Goal: Check status: Check status

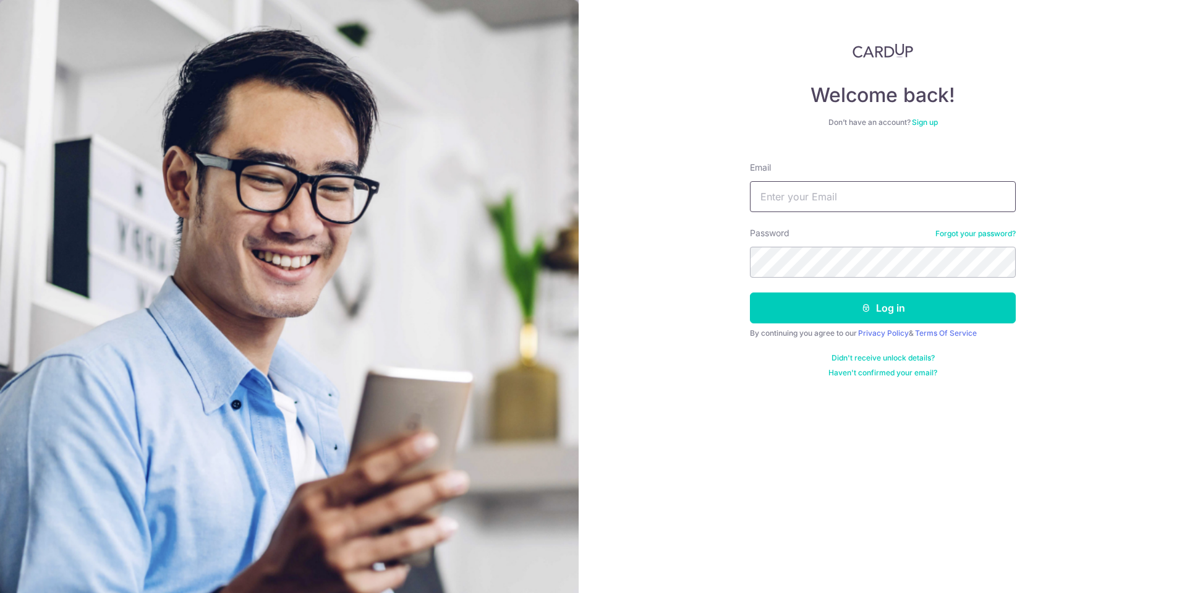
click at [798, 203] on input "Email" at bounding box center [883, 196] width 266 height 31
type input "[EMAIL_ADDRESS][DOMAIN_NAME]"
click at [750, 293] on button "Log in" at bounding box center [883, 308] width 266 height 31
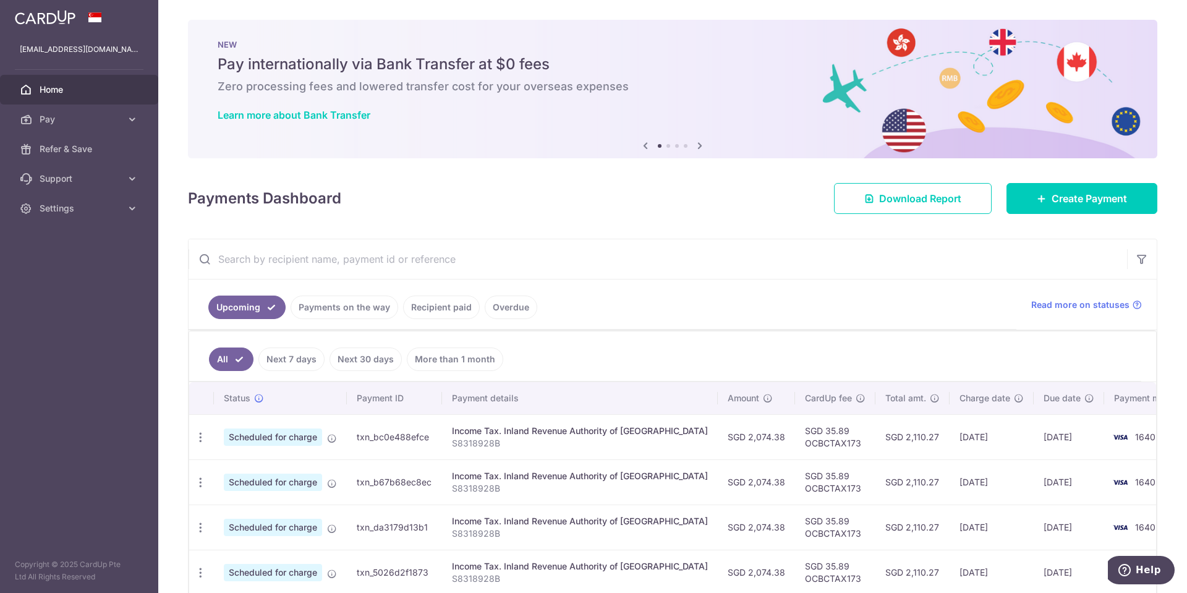
click at [438, 312] on link "Recipient paid" at bounding box center [441, 308] width 77 height 24
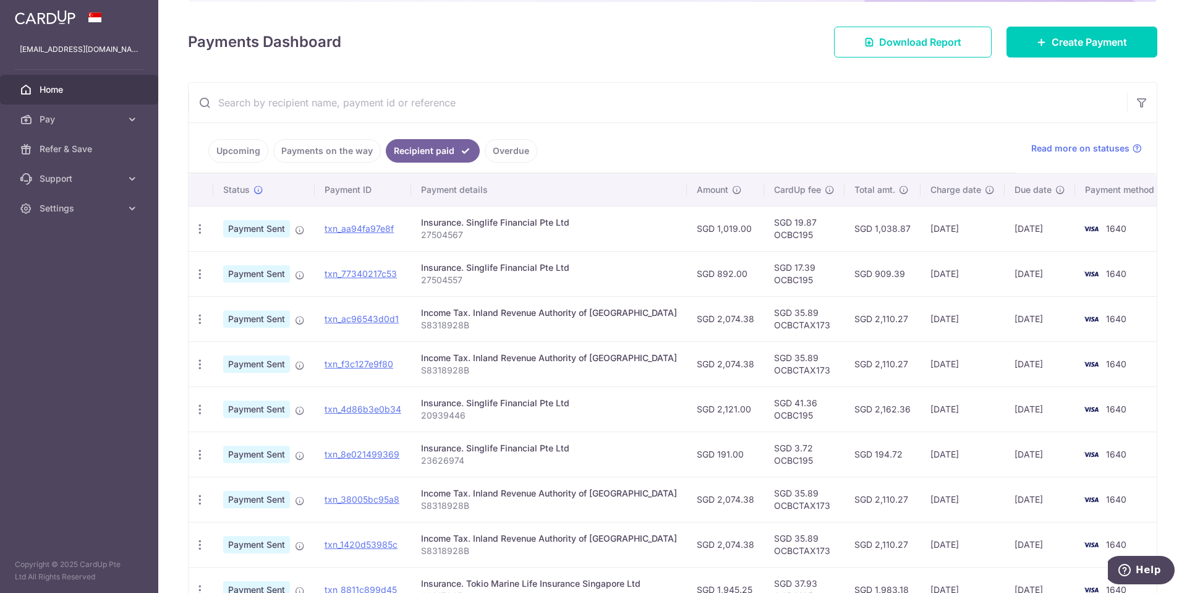
scroll to position [165, 0]
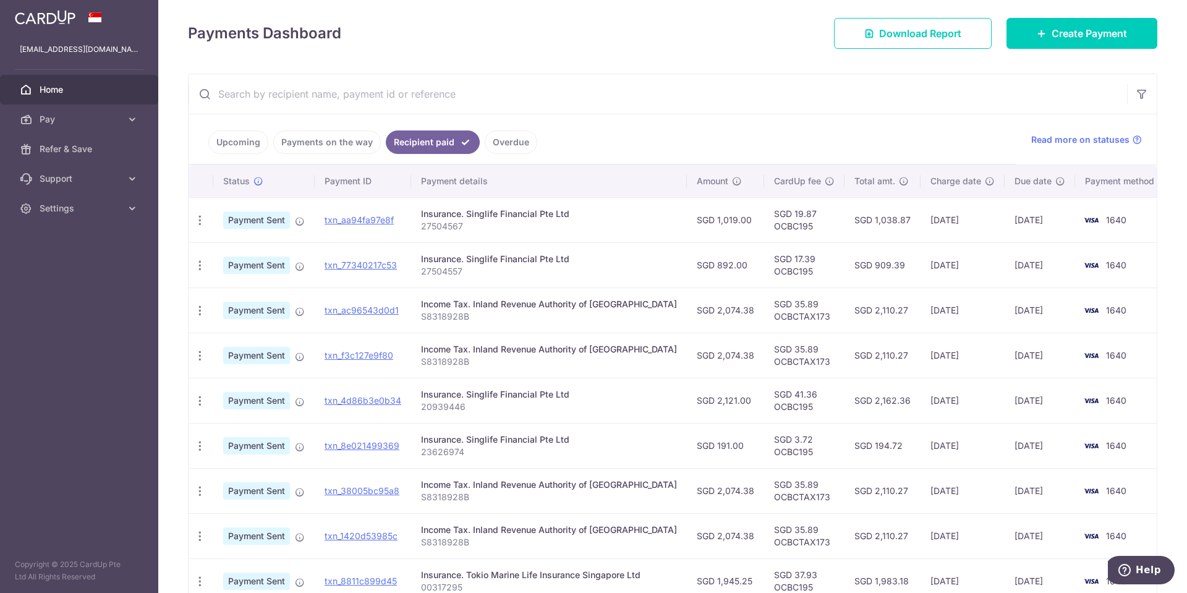
click at [587, 229] on p "27504567" at bounding box center [549, 226] width 256 height 12
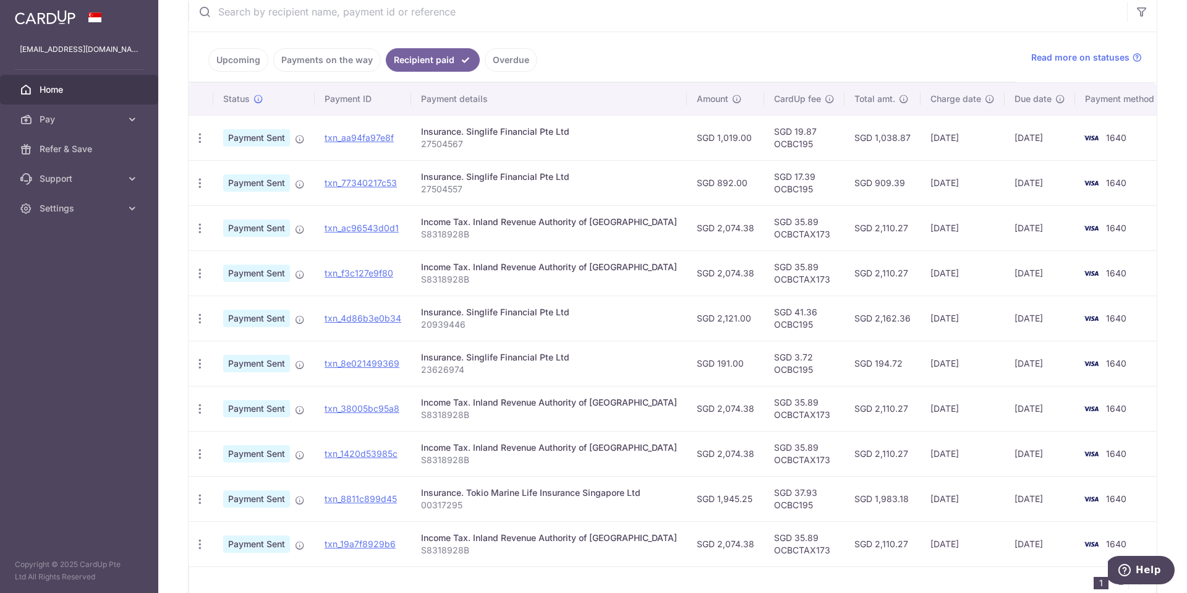
click at [597, 323] on p "20939446" at bounding box center [549, 325] width 256 height 12
click at [613, 318] on div "Insurance. Singlife Financial Pte Ltd" at bounding box center [549, 312] width 256 height 12
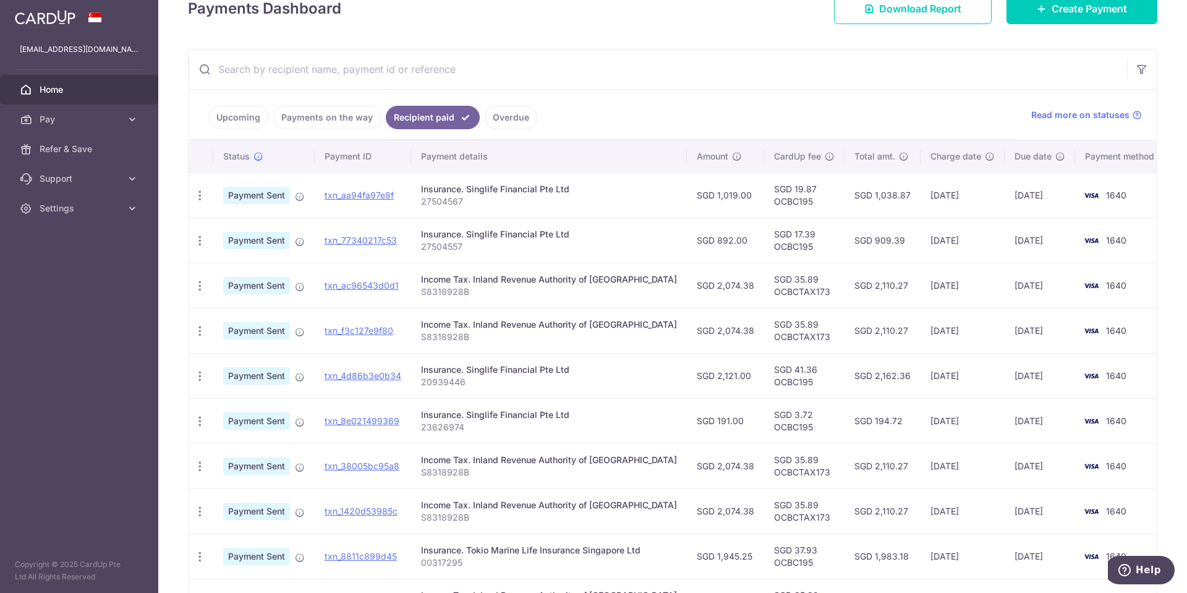
scroll to position [165, 0]
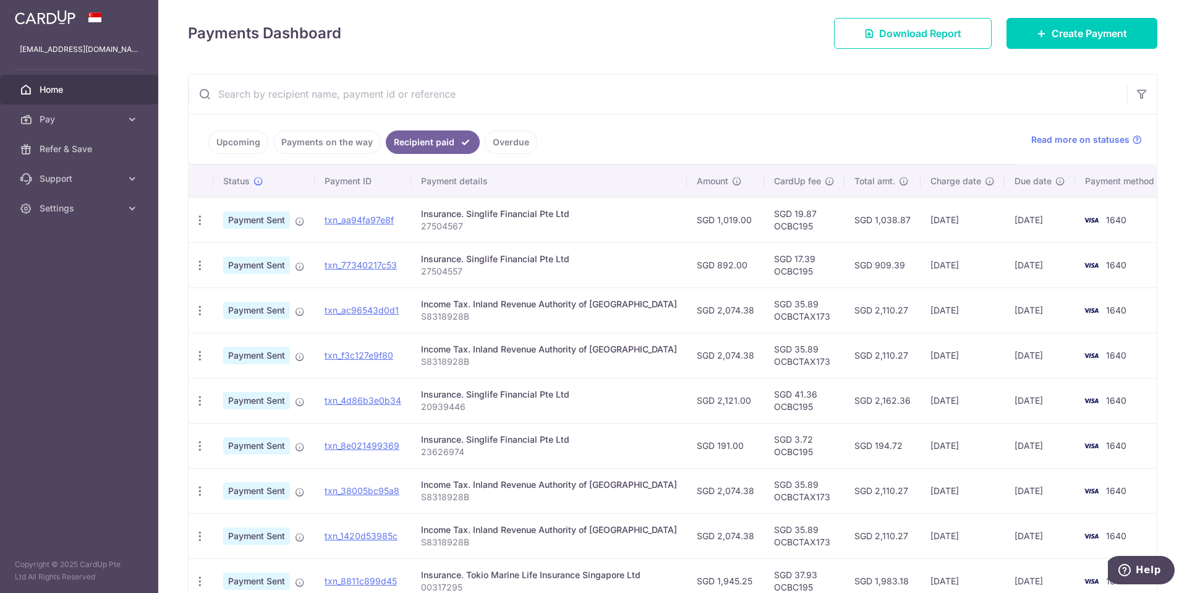
click at [592, 225] on p "27504567" at bounding box center [549, 226] width 256 height 12
click at [594, 267] on p "27504557" at bounding box center [549, 271] width 256 height 12
click at [604, 380] on td "Insurance. Singlife Financial Pte Ltd 20939446" at bounding box center [549, 400] width 276 height 45
click at [601, 443] on div "Insurance. Singlife Financial Pte Ltd" at bounding box center [549, 440] width 256 height 12
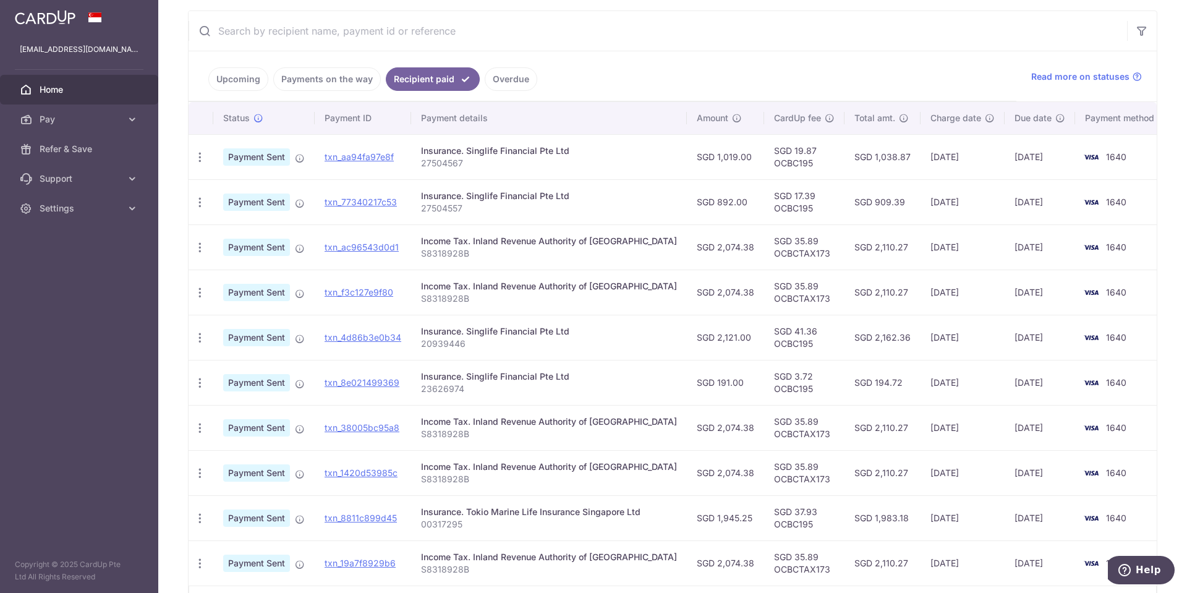
scroll to position [310, 0]
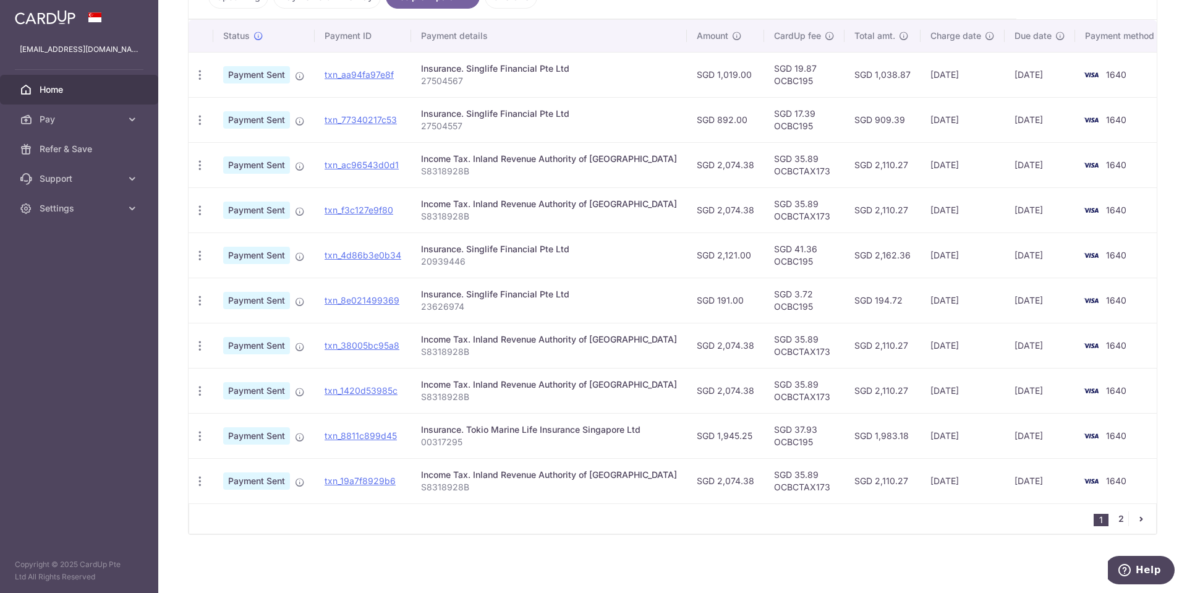
click at [1116, 521] on link "2" at bounding box center [1121, 518] width 15 height 15
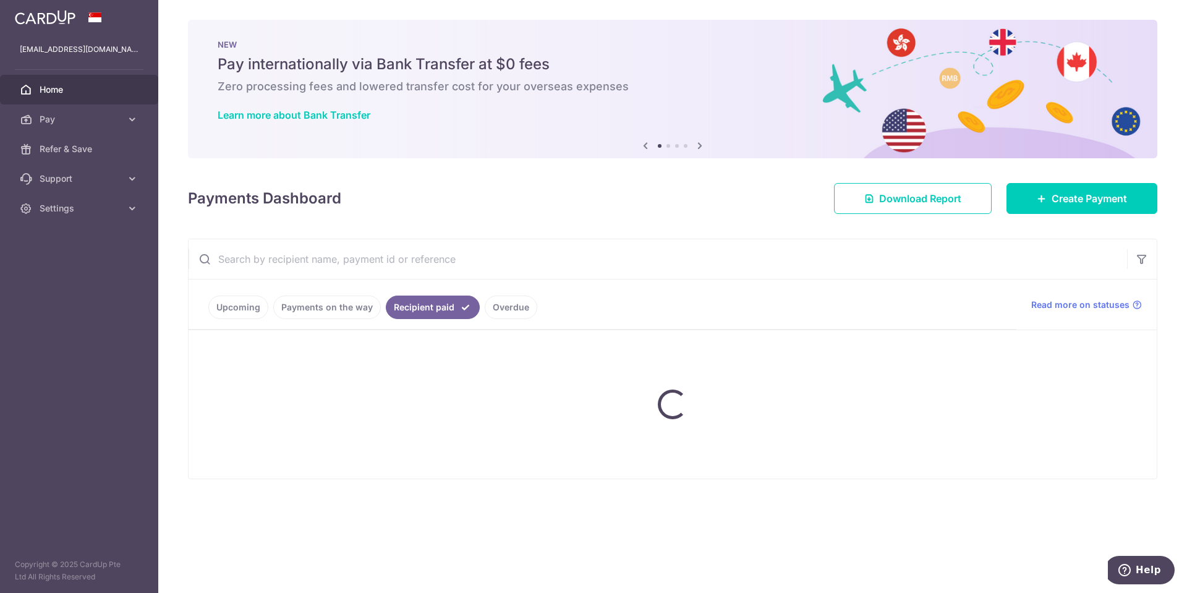
click at [612, 196] on div "Payments Dashboard Download Report Create Payment" at bounding box center [673, 196] width 970 height 36
drag, startPoint x: 612, startPoint y: 195, endPoint x: 588, endPoint y: 184, distance: 26.0
click at [588, 184] on div "Payments Dashboard Download Report Create Payment" at bounding box center [673, 196] width 970 height 36
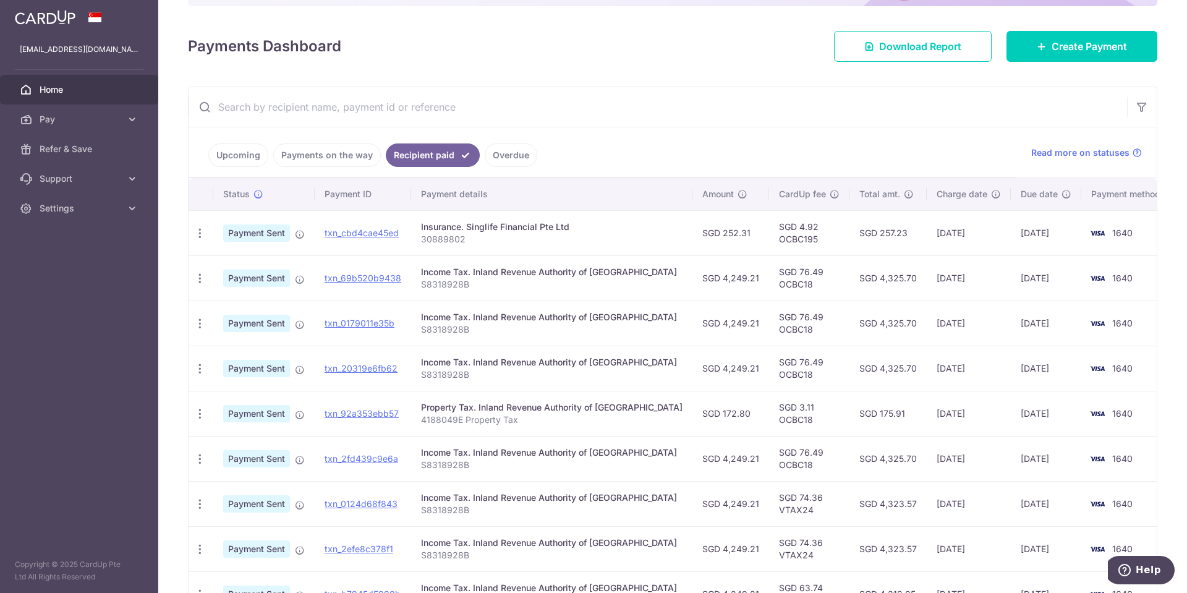
scroll to position [165, 0]
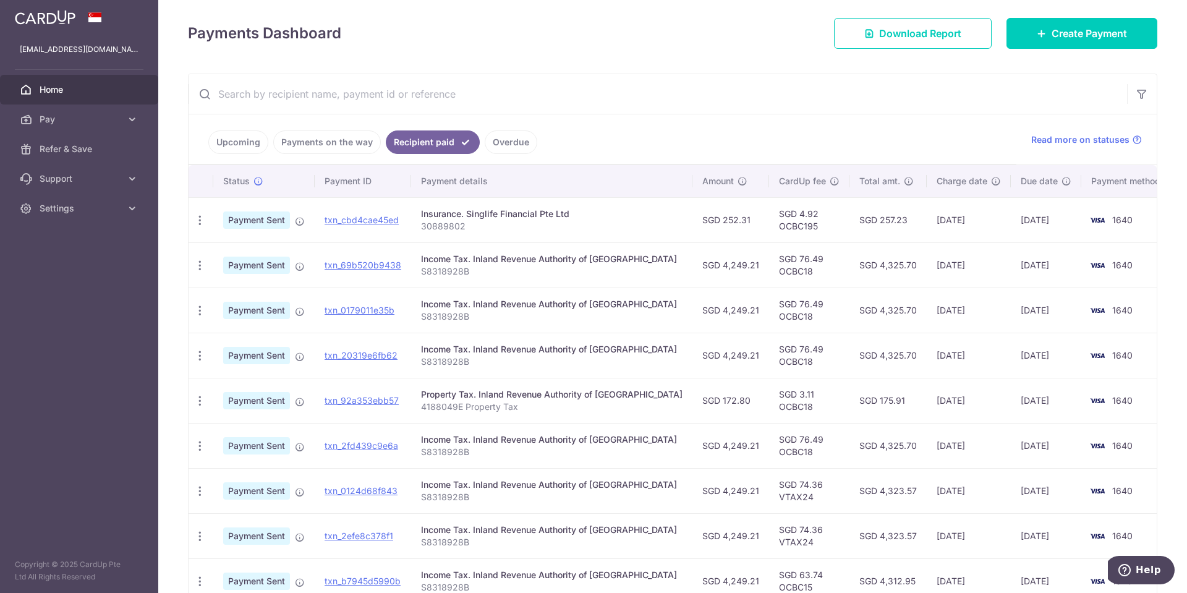
click at [706, 221] on td "SGD 252.31" at bounding box center [731, 219] width 77 height 45
click at [665, 118] on ul "Upcoming Payments on the way Recipient paid Overdue" at bounding box center [603, 139] width 828 height 50
click at [742, 140] on ul "Upcoming Payments on the way Recipient paid Overdue" at bounding box center [603, 139] width 828 height 50
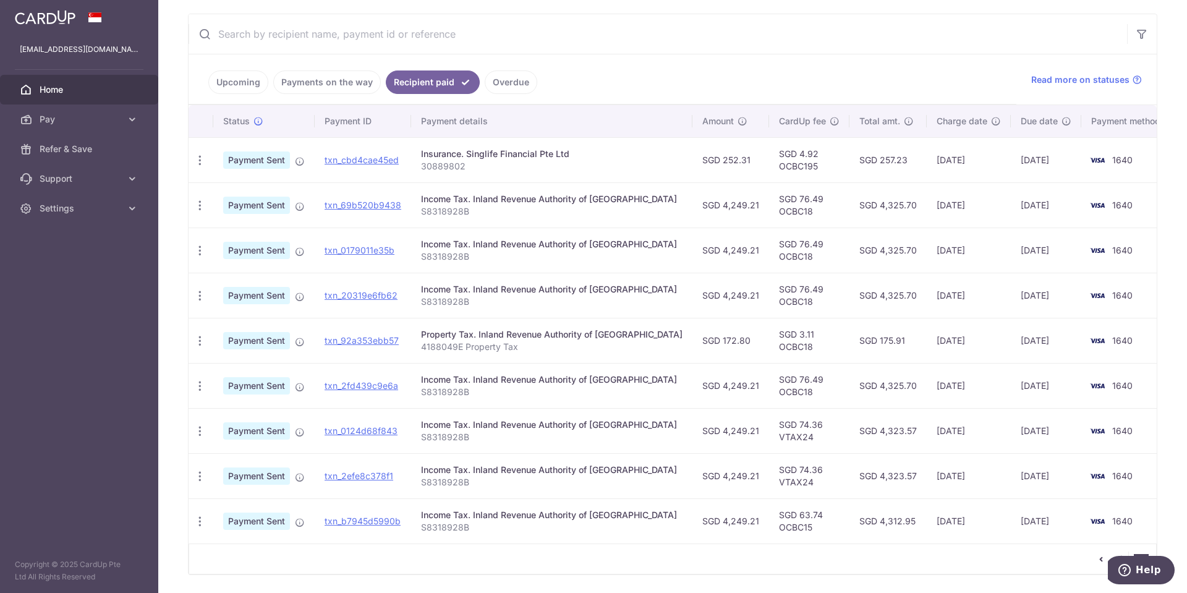
scroll to position [265, 0]
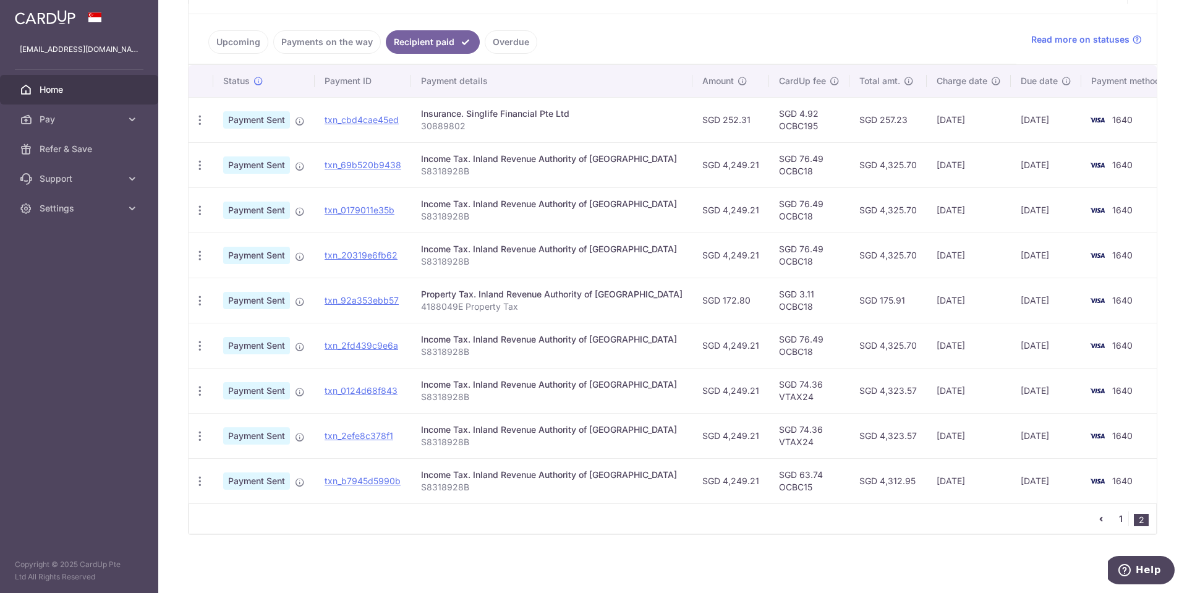
click at [1118, 521] on link "1" at bounding box center [1121, 518] width 15 height 15
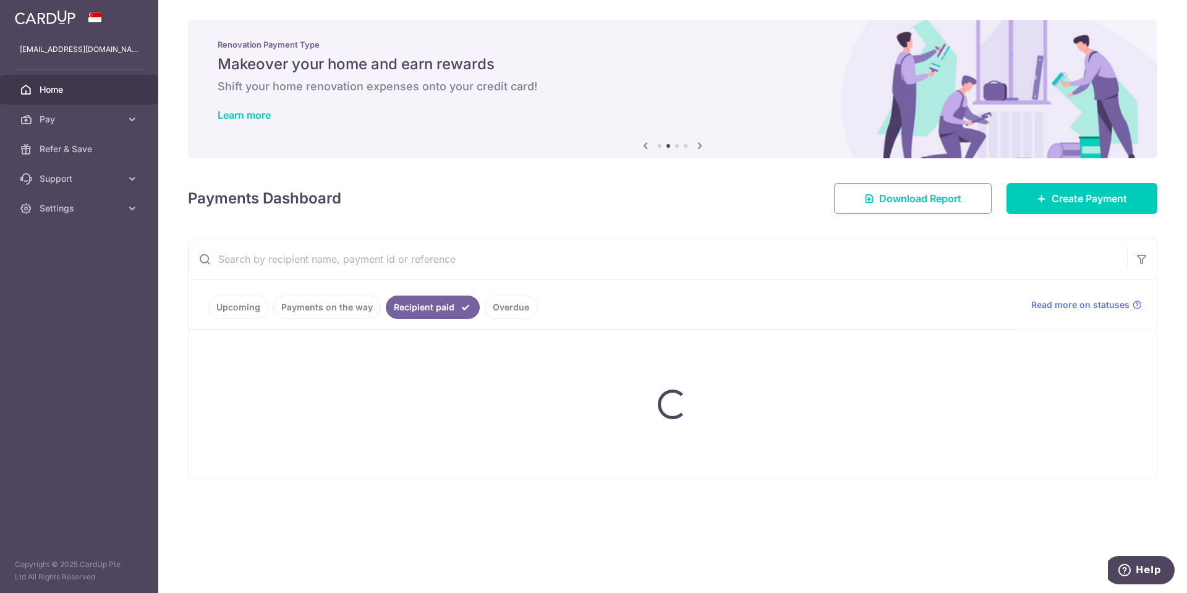
scroll to position [0, 0]
click at [789, 252] on input "text" at bounding box center [658, 259] width 939 height 40
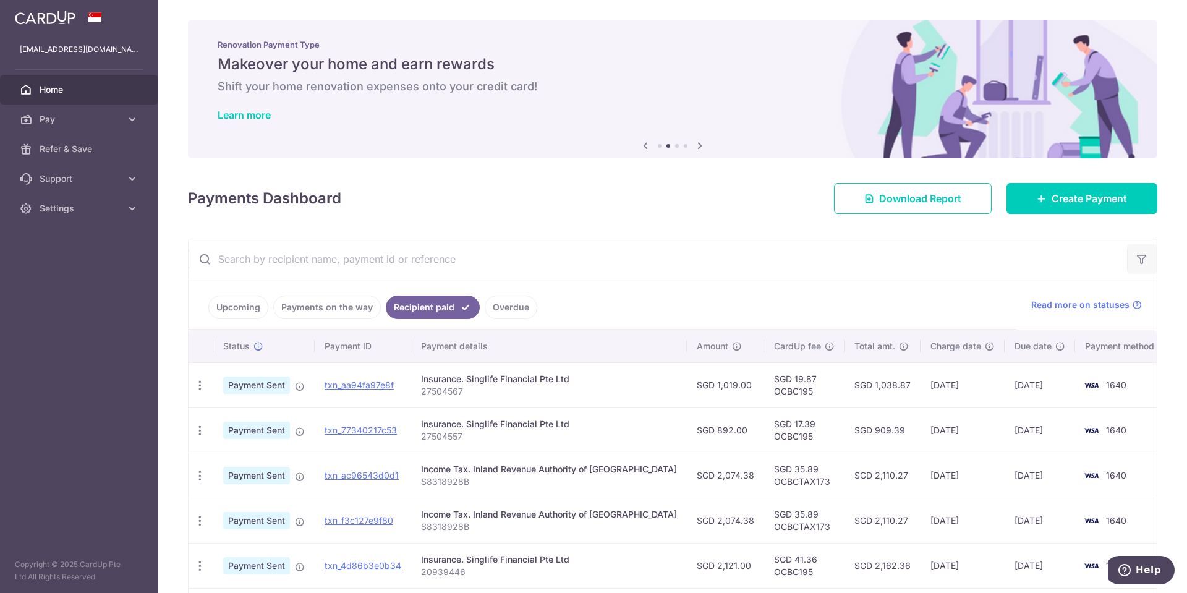
click at [1136, 255] on button "button" at bounding box center [1142, 259] width 30 height 30
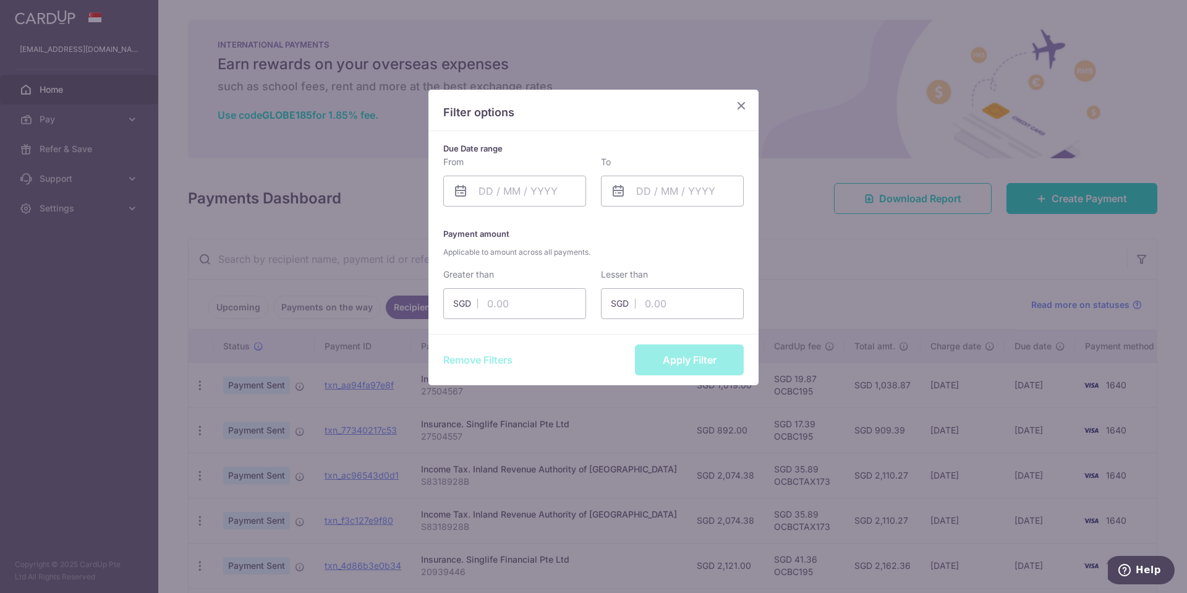
drag, startPoint x: 744, startPoint y: 106, endPoint x: 732, endPoint y: 112, distance: 13.8
click at [743, 105] on icon "Close" at bounding box center [741, 105] width 15 height 15
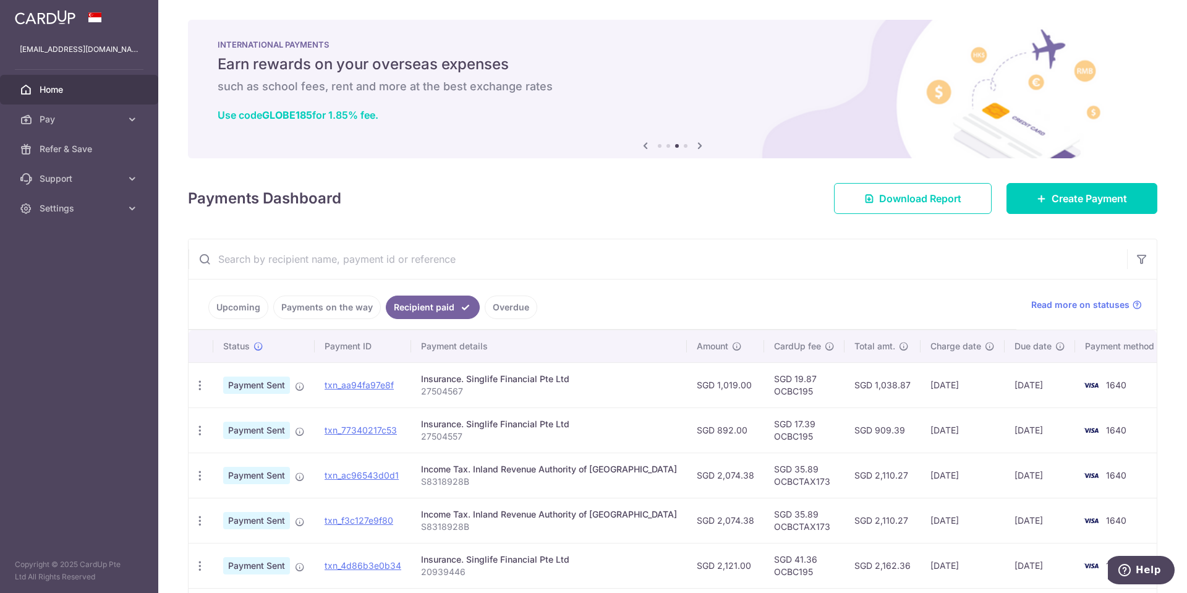
click at [560, 262] on input "text" at bounding box center [658, 259] width 939 height 40
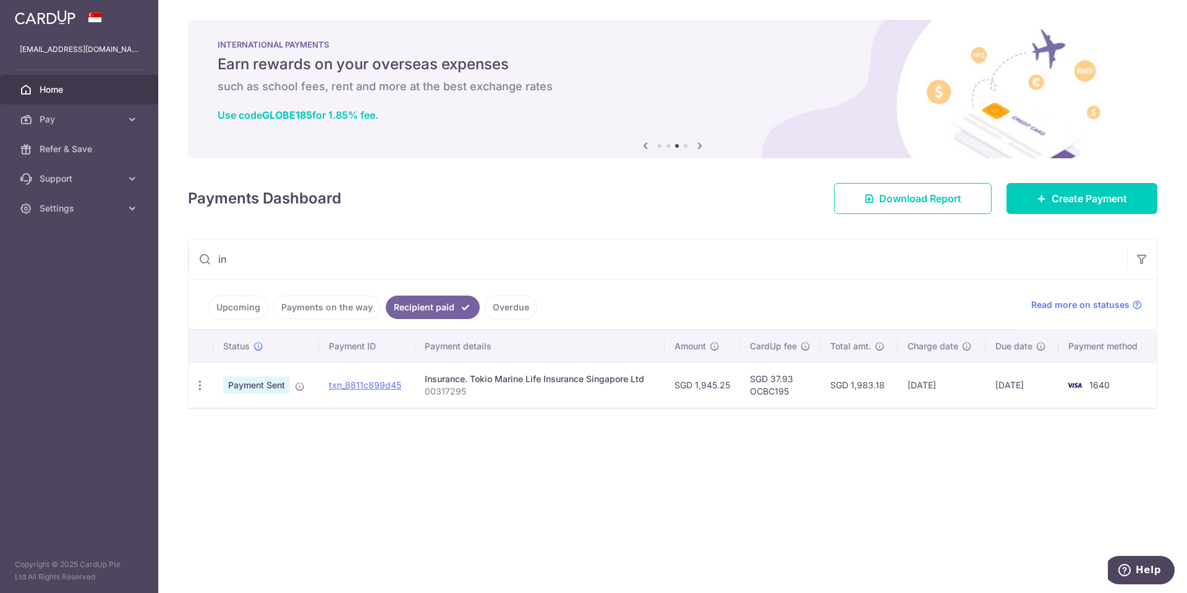
type input "i"
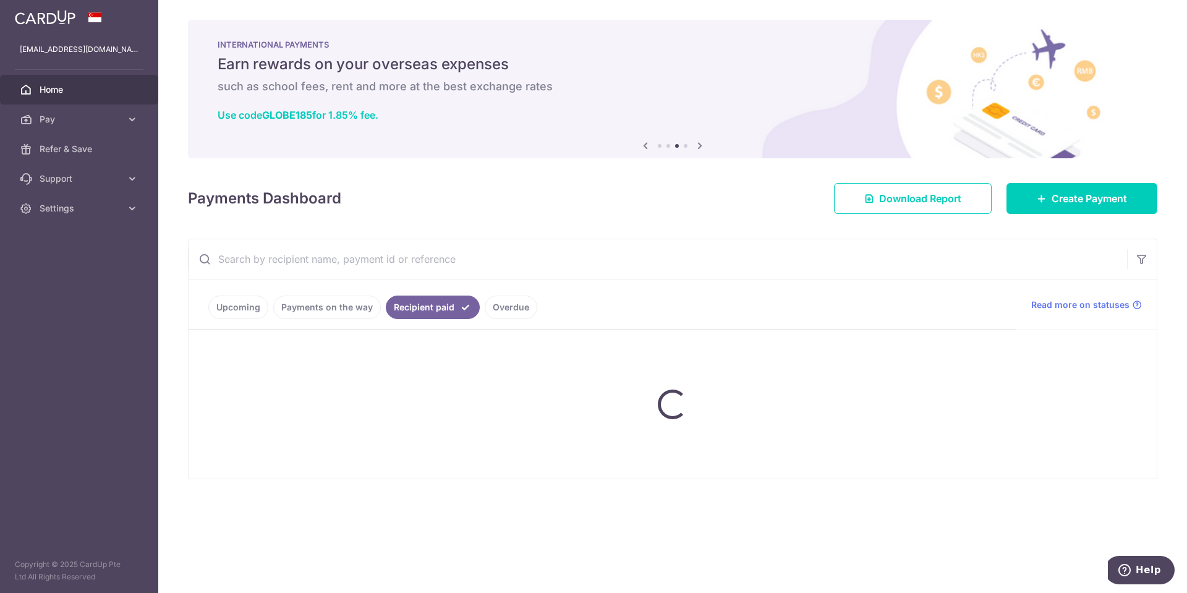
click at [662, 309] on ul "Upcoming Payments on the way Recipient paid Overdue" at bounding box center [603, 305] width 828 height 50
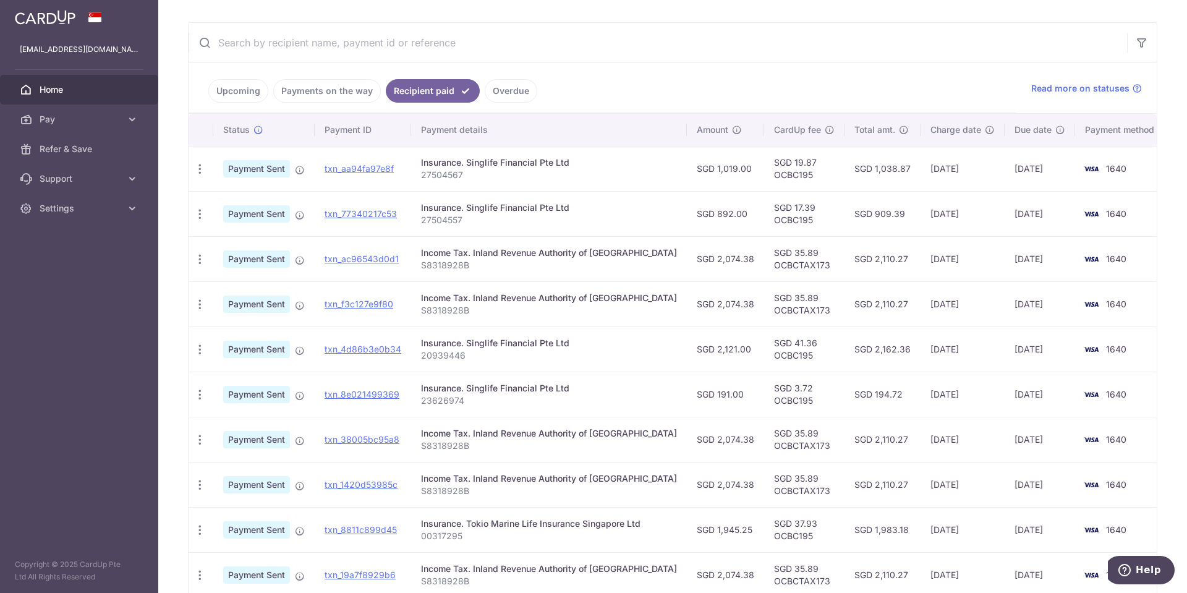
scroll to position [247, 0]
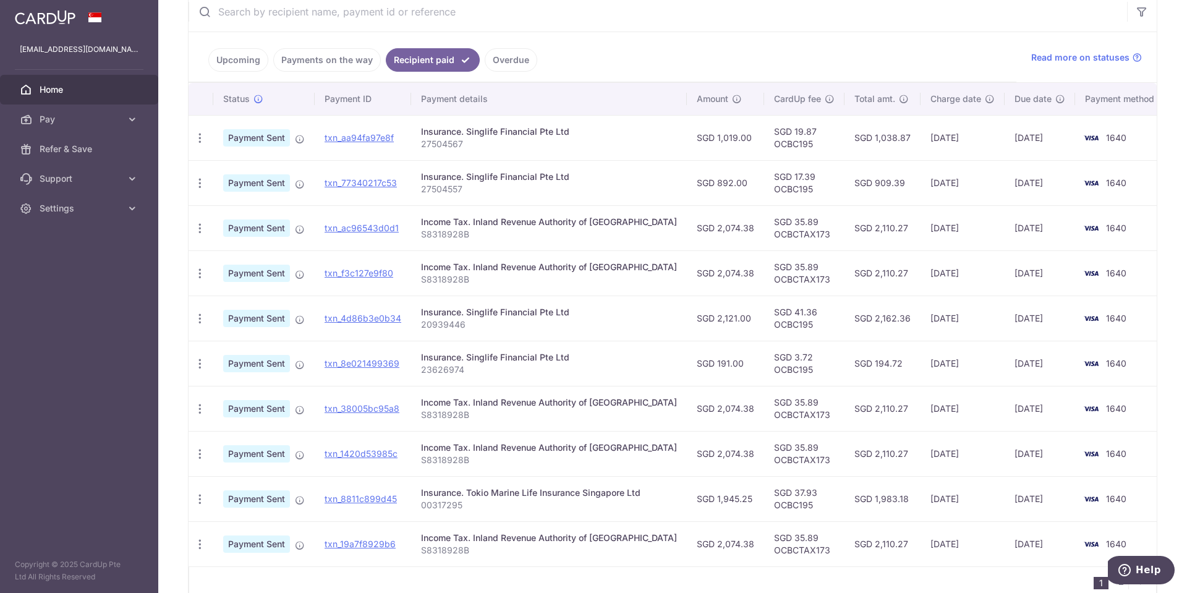
click at [589, 328] on p "20939446" at bounding box center [549, 325] width 256 height 12
click at [940, 317] on td "25/07/2025" at bounding box center [963, 318] width 84 height 45
click at [936, 367] on td "25/07/2025" at bounding box center [963, 363] width 84 height 45
click at [640, 325] on p "20939446" at bounding box center [549, 325] width 256 height 12
click at [540, 314] on div "Insurance. Singlife Financial Pte Ltd" at bounding box center [549, 312] width 256 height 12
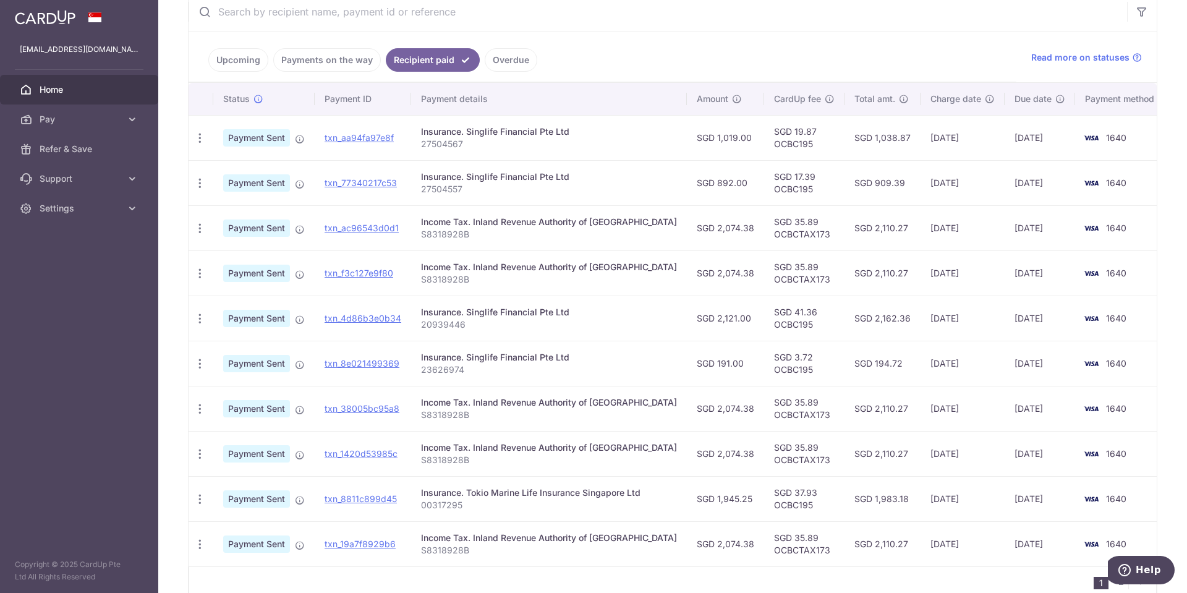
click at [653, 314] on div "Insurance. Singlife Financial Pte Ltd" at bounding box center [549, 312] width 256 height 12
drag, startPoint x: 628, startPoint y: 341, endPoint x: 614, endPoint y: 346, distance: 15.1
click at [627, 343] on td "Insurance. Singlife Financial Pte Ltd 23626974" at bounding box center [549, 363] width 276 height 45
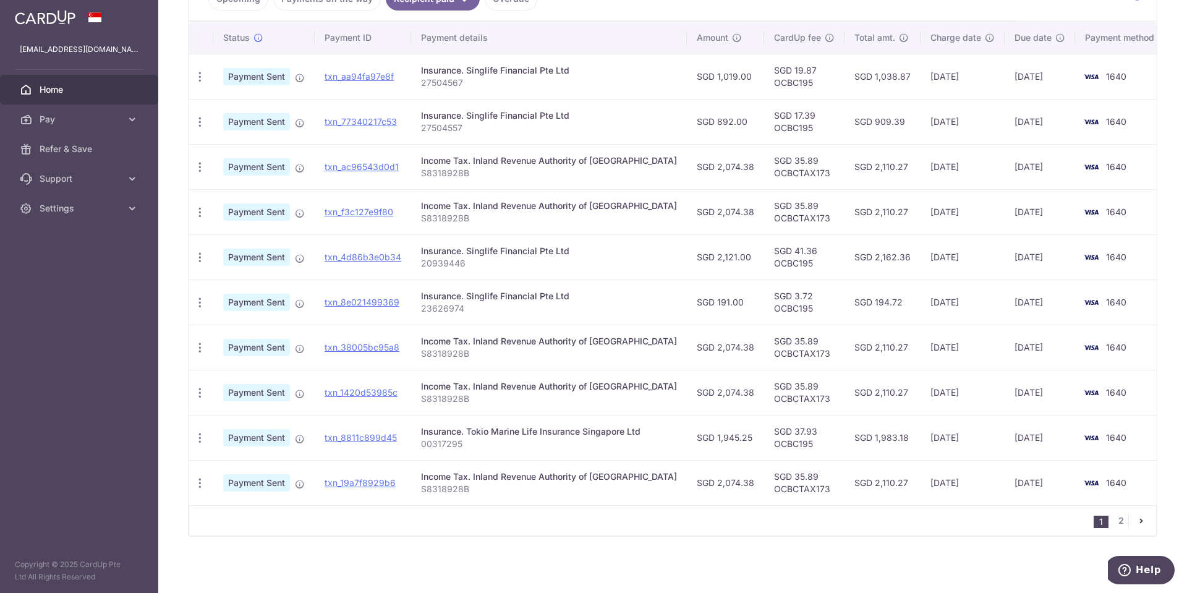
scroll to position [310, 0]
click at [1116, 519] on link "2" at bounding box center [1121, 518] width 15 height 15
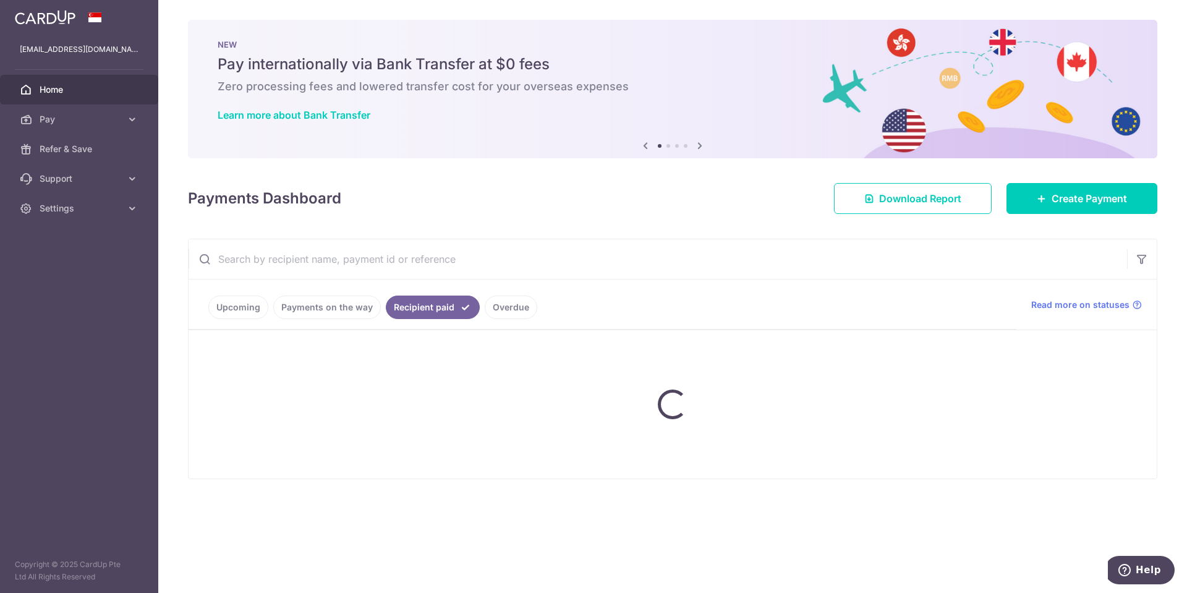
scroll to position [0, 0]
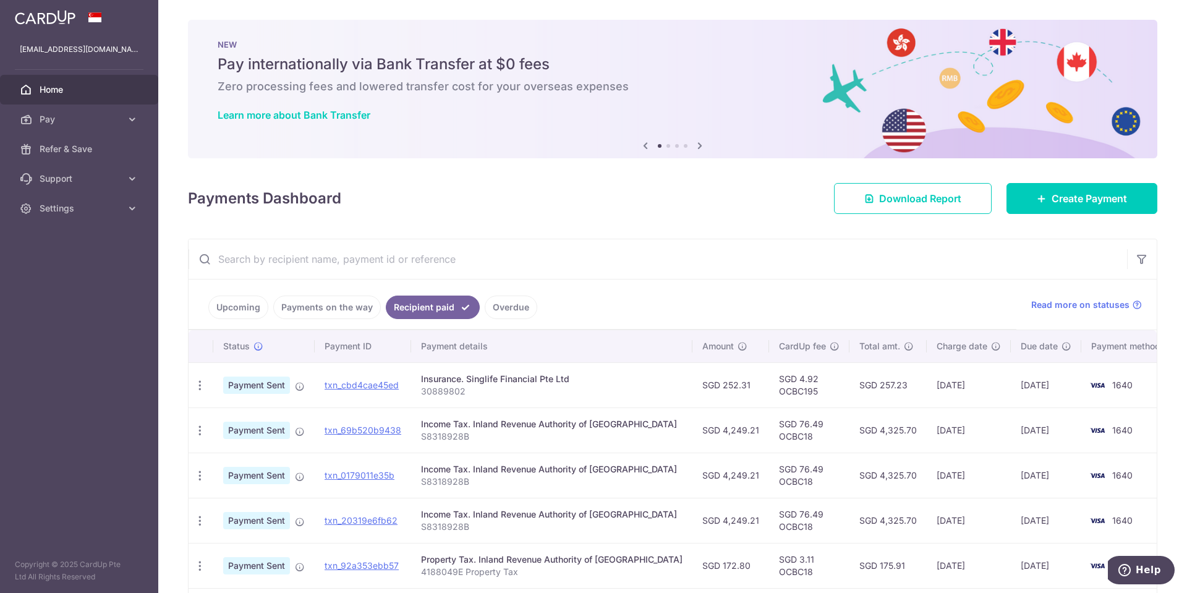
click at [642, 299] on ul "Upcoming Payments on the way Recipient paid Overdue" at bounding box center [603, 305] width 828 height 50
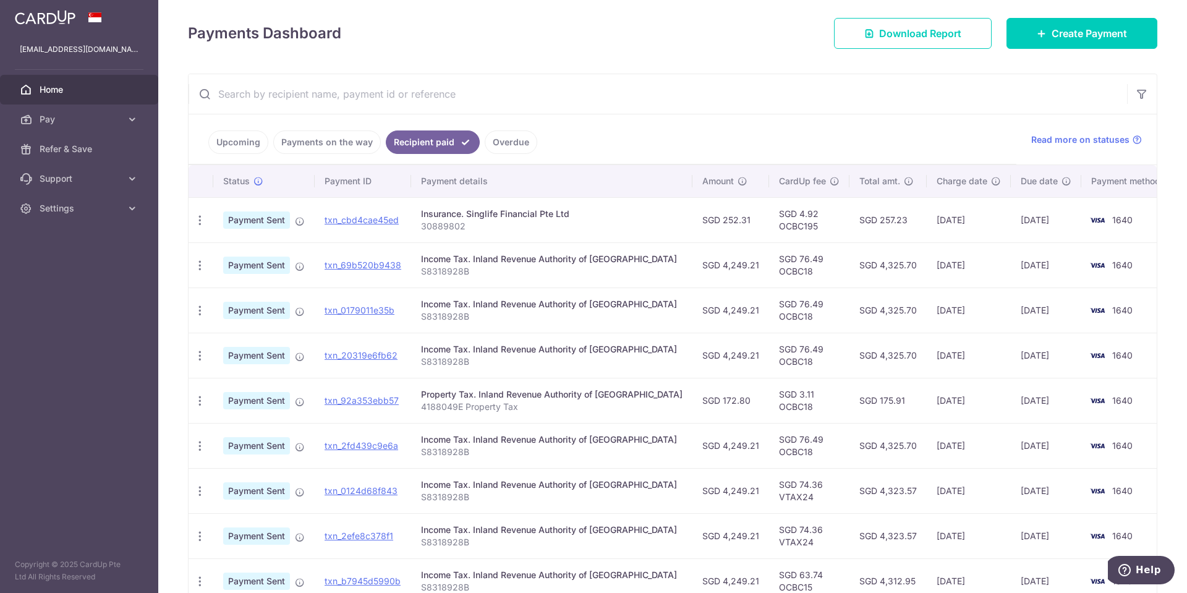
scroll to position [247, 0]
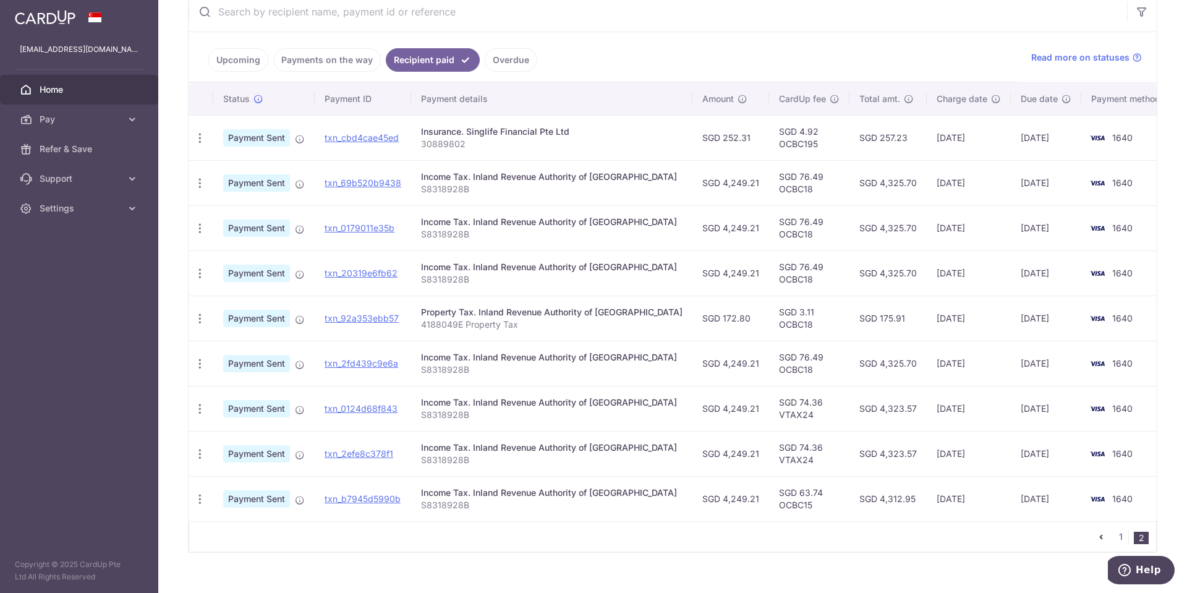
click at [617, 152] on td "Insurance. Singlife Financial Pte Ltd 30889802" at bounding box center [551, 137] width 281 height 45
drag, startPoint x: 644, startPoint y: 151, endPoint x: 706, endPoint y: 146, distance: 62.0
click at [645, 151] on td "Insurance. Singlife Financial Pte Ltd 30889802" at bounding box center [551, 137] width 281 height 45
click at [711, 145] on td "SGD 252.31" at bounding box center [731, 137] width 77 height 45
click at [696, 135] on td "SGD 252.31" at bounding box center [731, 137] width 77 height 45
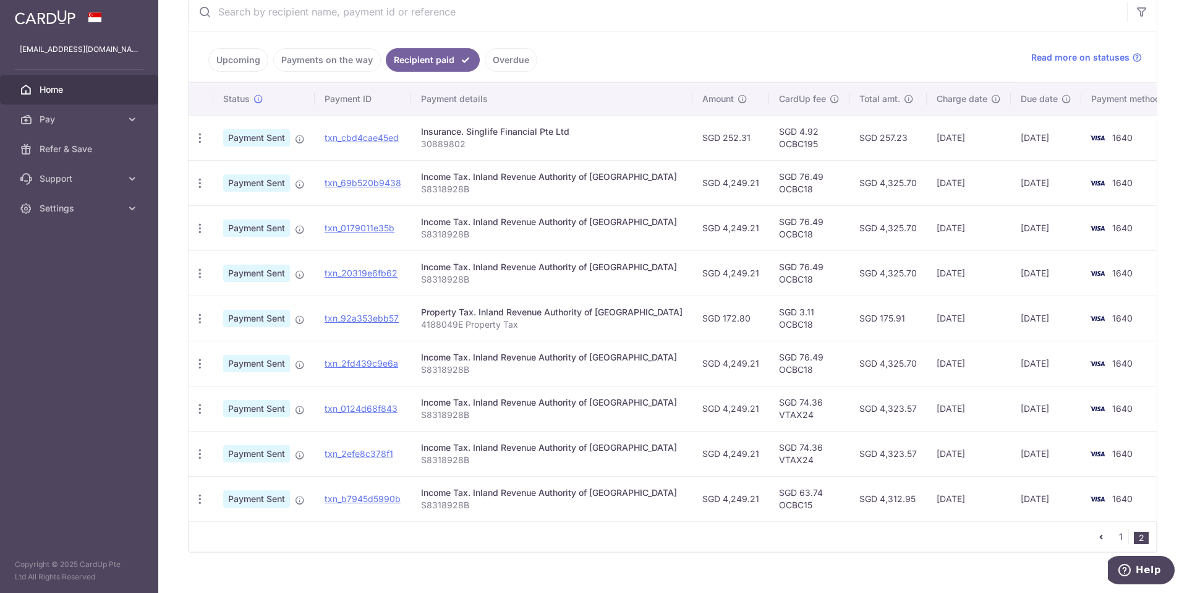
click at [696, 135] on td "SGD 252.31" at bounding box center [731, 137] width 77 height 45
click at [605, 143] on p "30889802" at bounding box center [552, 144] width 262 height 12
click at [631, 190] on p "S8318928B" at bounding box center [552, 189] width 262 height 12
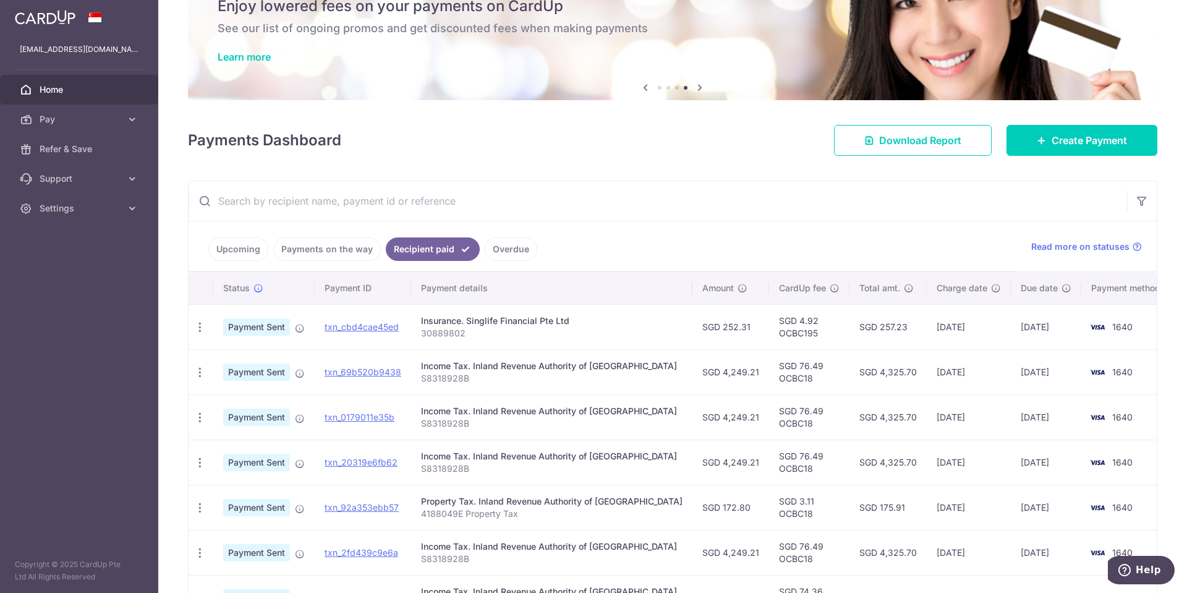
scroll to position [18, 0]
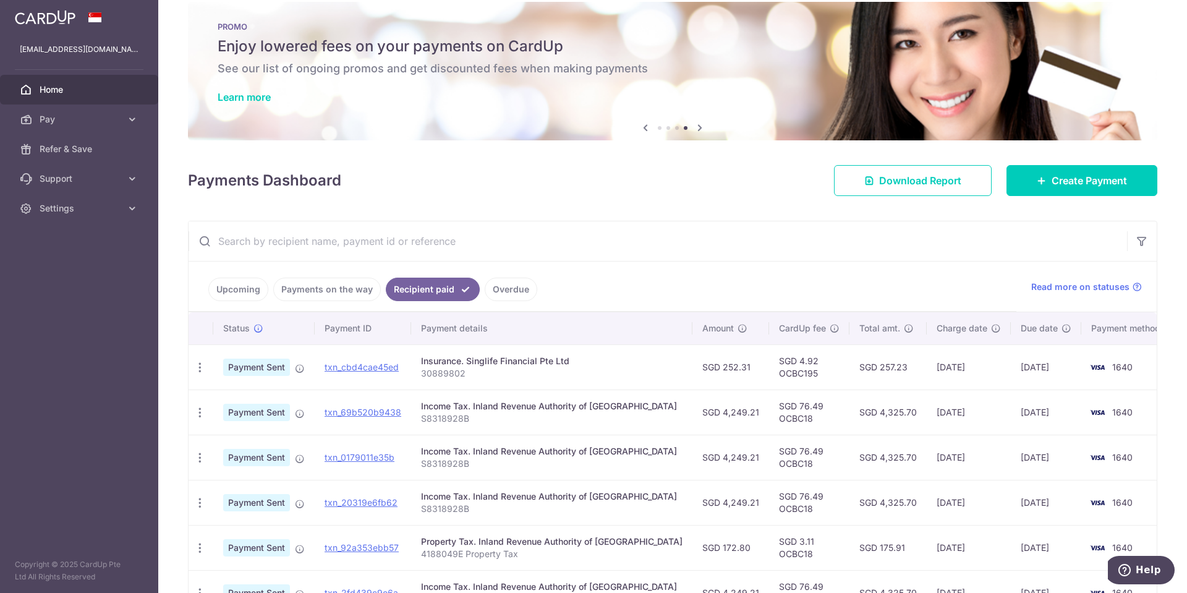
click at [705, 183] on div "Payments Dashboard Download Report Create Payment" at bounding box center [673, 178] width 970 height 36
drag, startPoint x: 705, startPoint y: 183, endPoint x: 692, endPoint y: 179, distance: 13.7
click at [699, 181] on div "Payments Dashboard Download Report Create Payment" at bounding box center [673, 178] width 970 height 36
click at [692, 179] on div "Payments Dashboard Download Report Create Payment" at bounding box center [673, 178] width 970 height 36
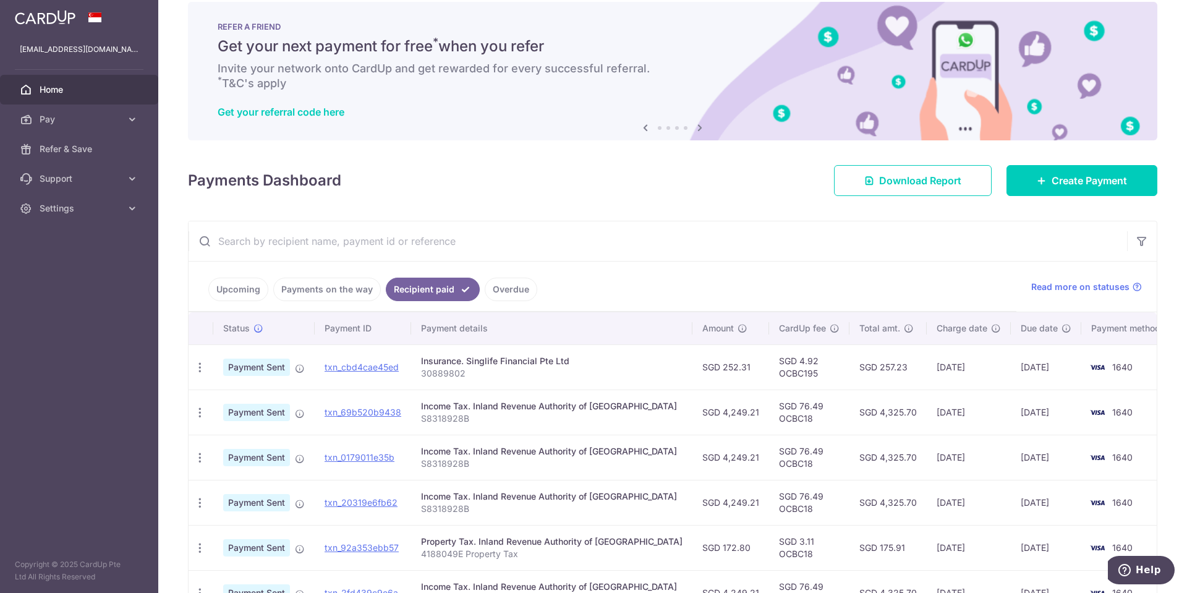
click at [693, 369] on td "SGD 252.31" at bounding box center [731, 366] width 77 height 45
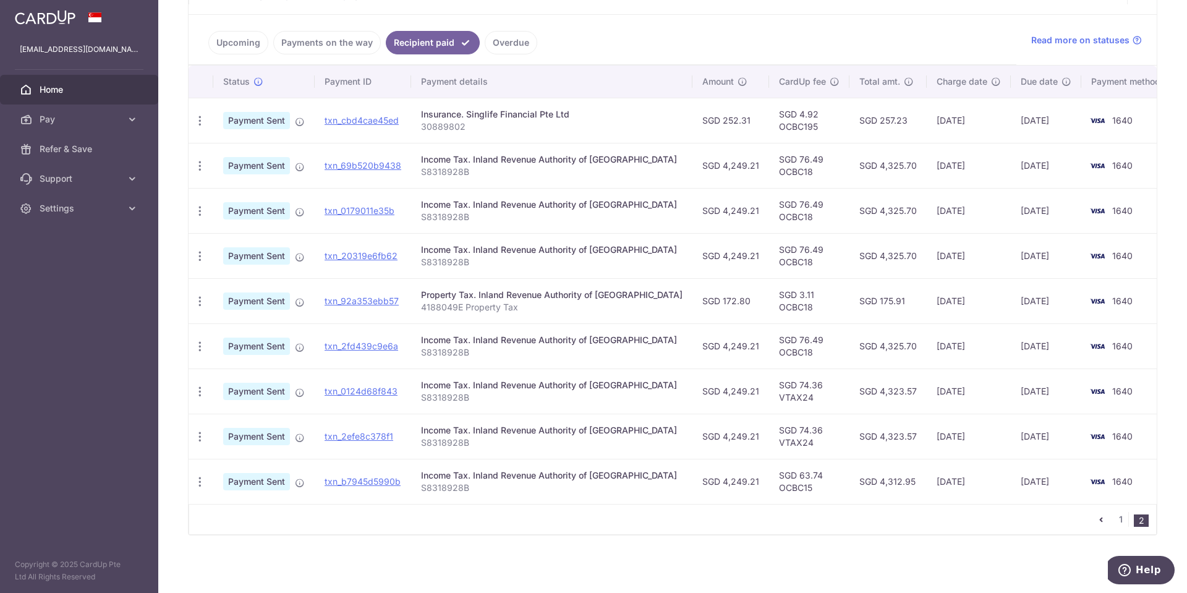
scroll to position [265, 0]
click at [1118, 518] on link "1" at bounding box center [1121, 518] width 15 height 15
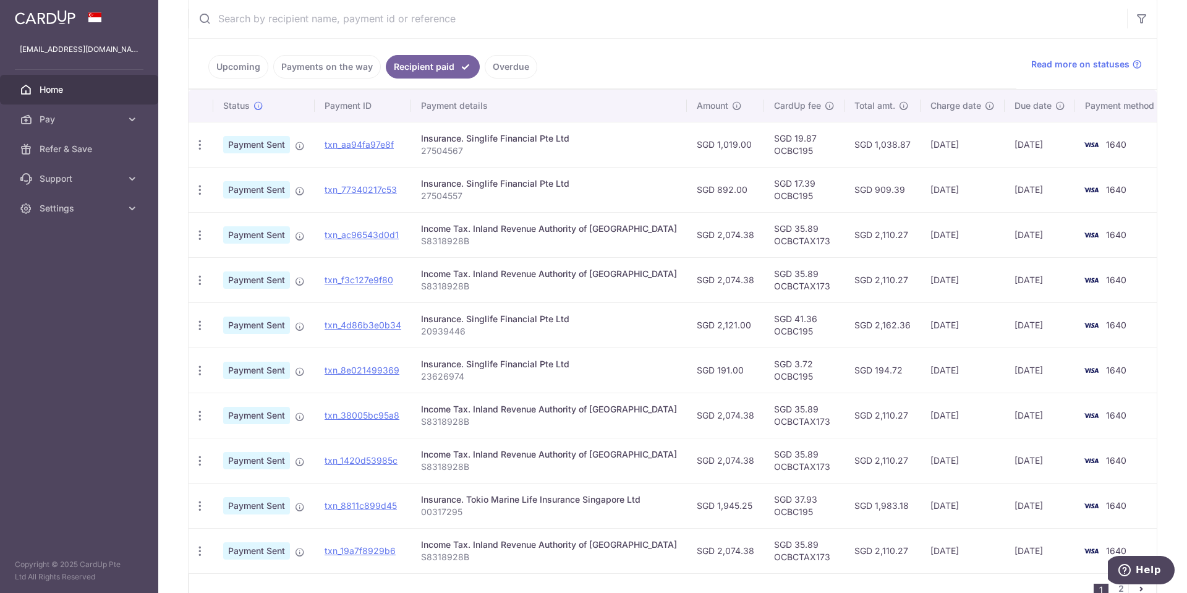
scroll to position [310, 0]
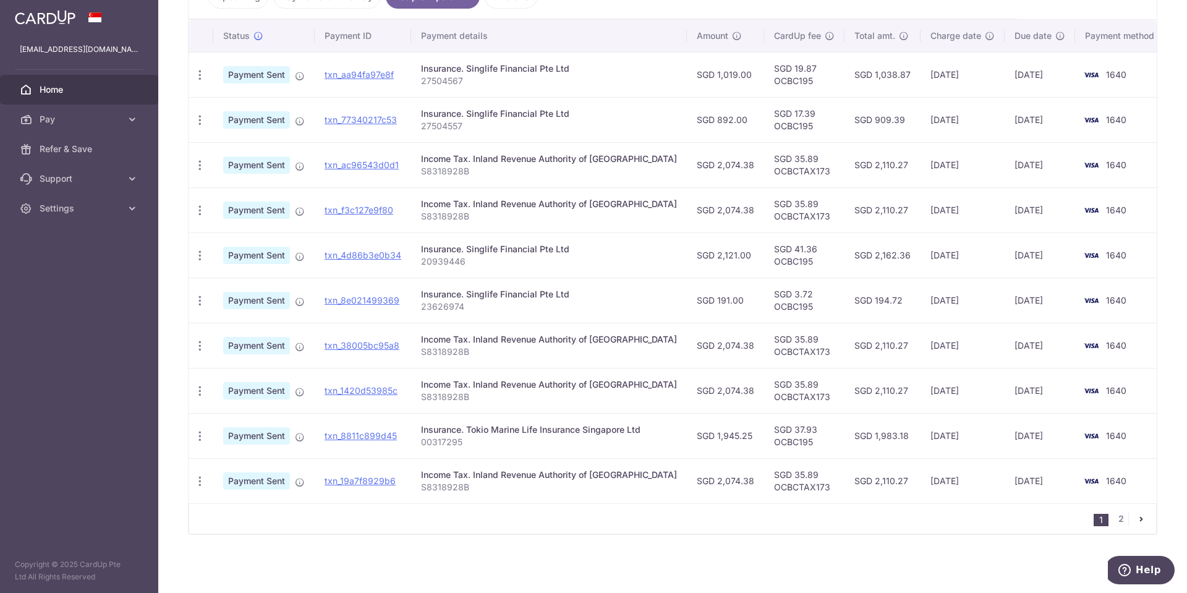
click at [636, 495] on td "Income Tax. Inland Revenue Authority of Singapore S8318928B" at bounding box center [549, 480] width 276 height 45
click at [702, 436] on td "SGD 1,945.25" at bounding box center [725, 435] width 77 height 45
click at [921, 436] on td "22/05/2025" at bounding box center [963, 435] width 84 height 45
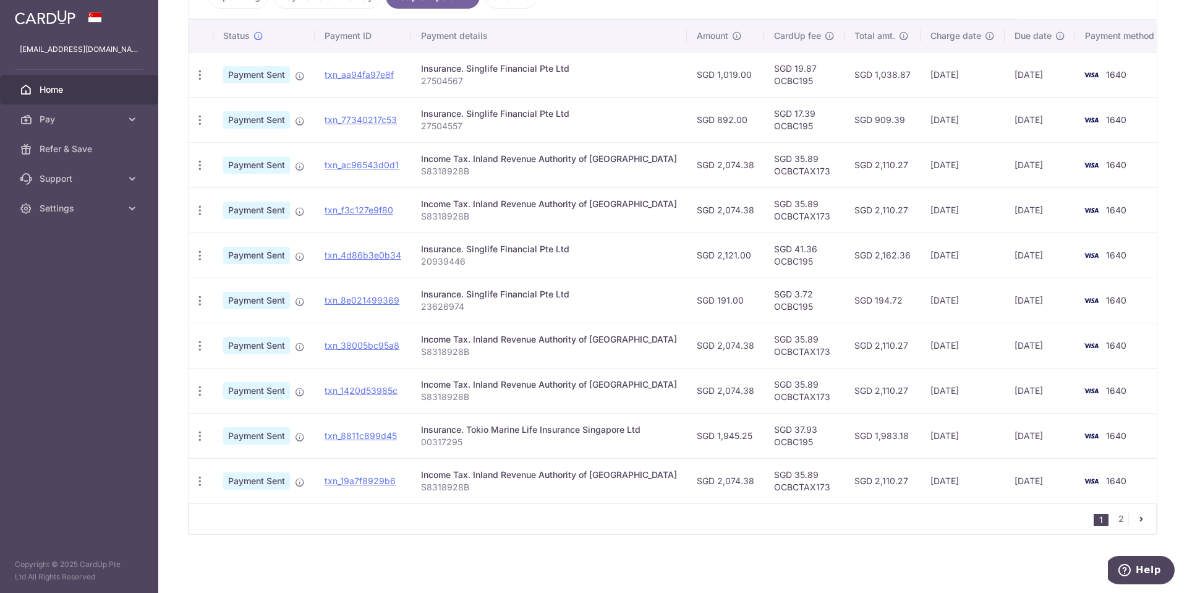
click at [845, 417] on td "SGD 1,983.18" at bounding box center [883, 435] width 76 height 45
click at [807, 442] on td "SGD 37.93 OCBC195" at bounding box center [804, 435] width 80 height 45
drag, startPoint x: 807, startPoint y: 442, endPoint x: 787, endPoint y: 447, distance: 21.2
click at [787, 447] on td "SGD 37.93 OCBC195" at bounding box center [804, 435] width 80 height 45
click at [713, 440] on td "SGD 1,945.25" at bounding box center [725, 435] width 77 height 45
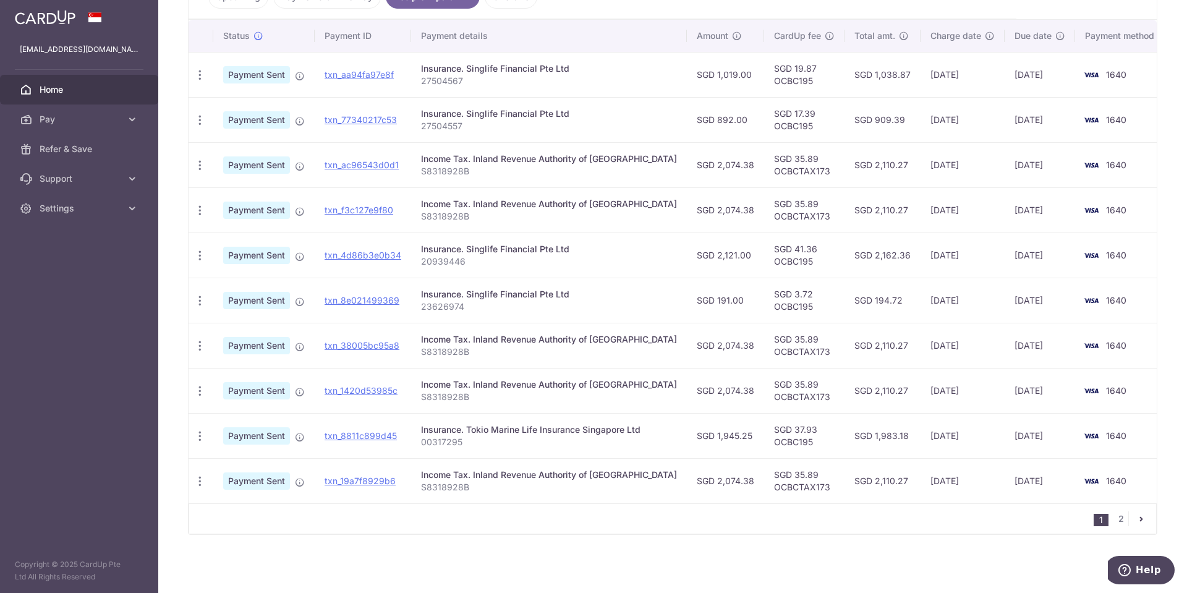
click at [582, 291] on div "Insurance. Singlife Financial Pte Ltd" at bounding box center [549, 294] width 256 height 12
click at [558, 251] on div "Insurance. Singlife Financial Pte Ltd" at bounding box center [549, 249] width 256 height 12
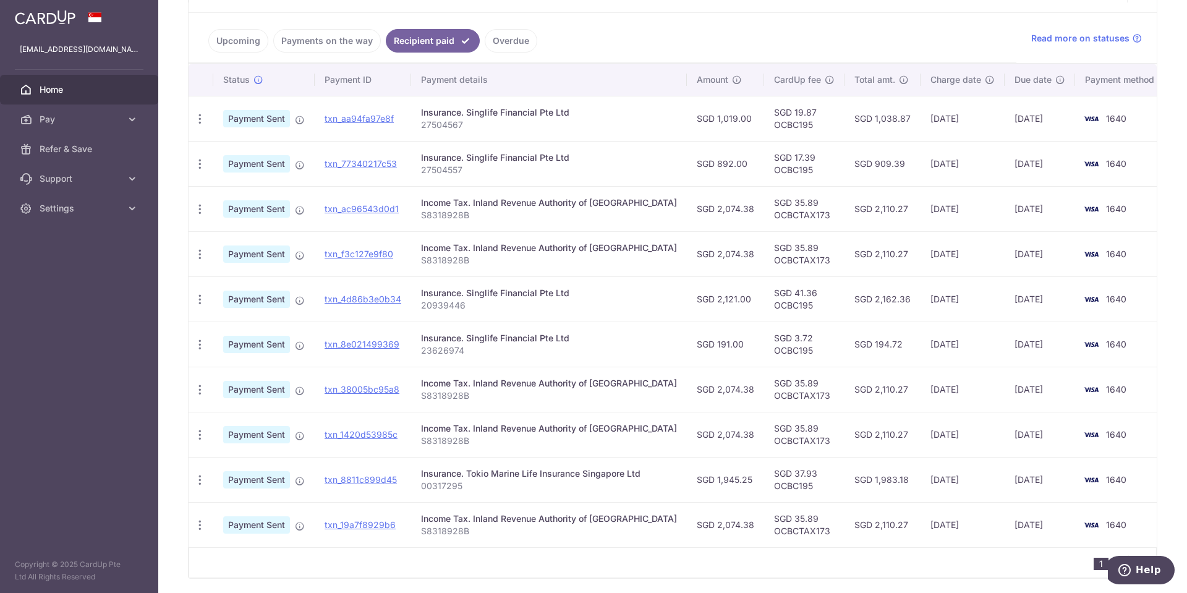
scroll to position [228, 0]
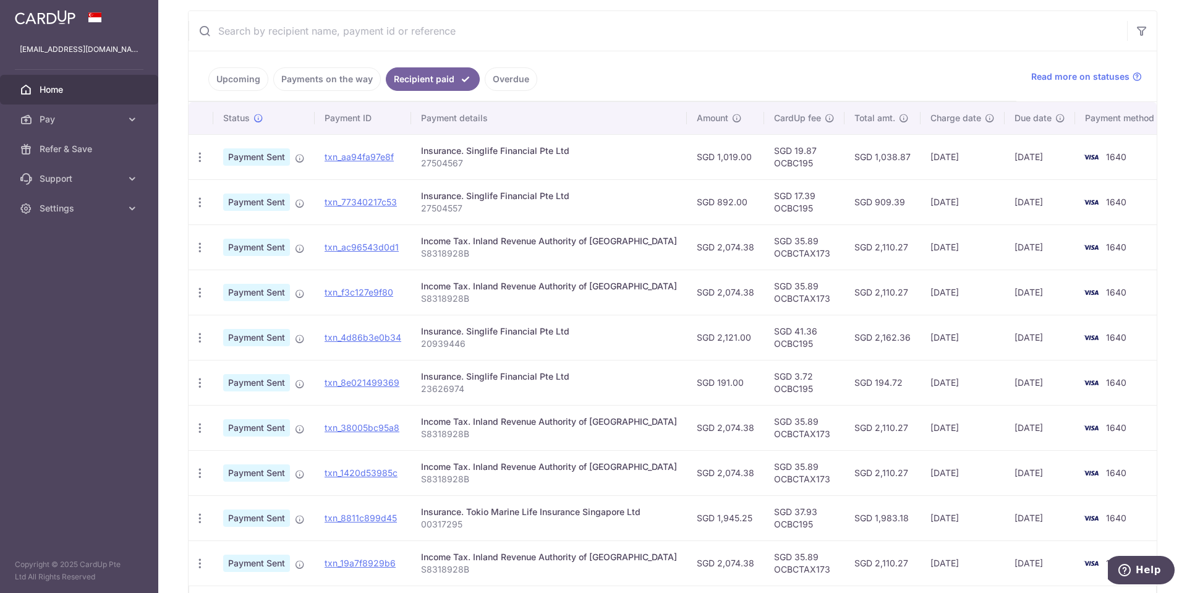
click at [603, 212] on p "27504557" at bounding box center [549, 208] width 256 height 12
click at [604, 154] on div "Insurance. Singlife Financial Pte Ltd" at bounding box center [549, 151] width 256 height 12
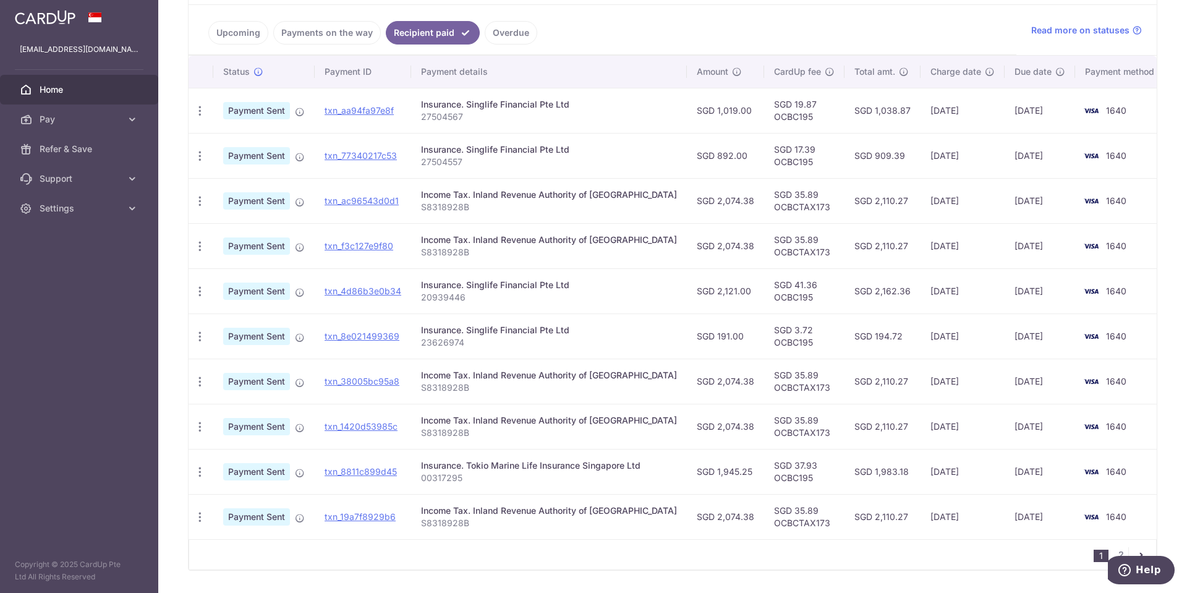
scroll to position [310, 0]
